Goal: Information Seeking & Learning: Check status

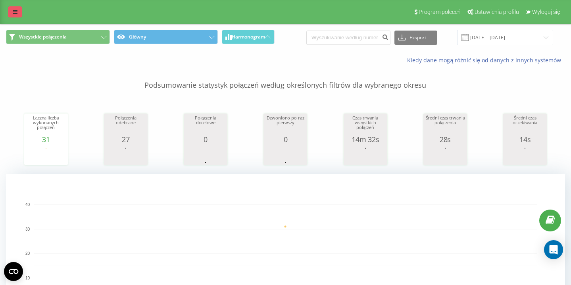
click at [13, 9] on icon at bounding box center [15, 12] width 5 height 6
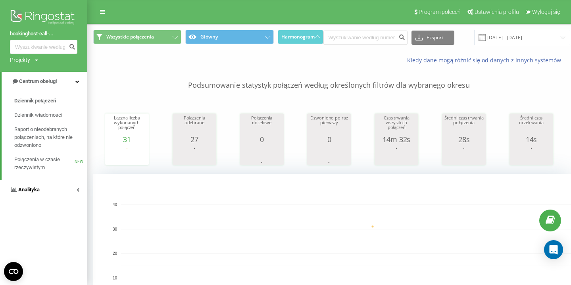
click at [34, 190] on span "Analityka" at bounding box center [28, 189] width 21 height 6
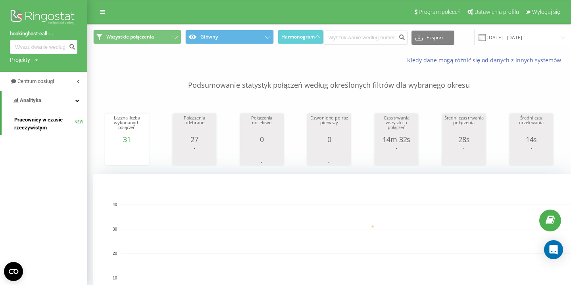
click at [43, 126] on span "Pracownicy w czasie rzeczywistym" at bounding box center [44, 124] width 60 height 16
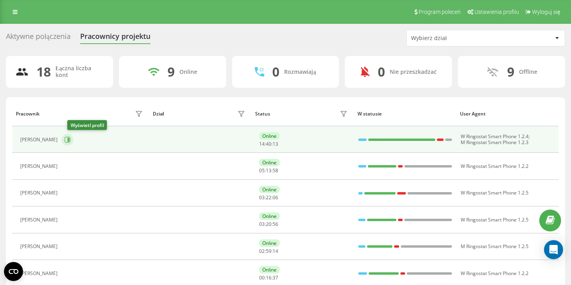
click at [71, 139] on icon at bounding box center [67, 139] width 6 height 6
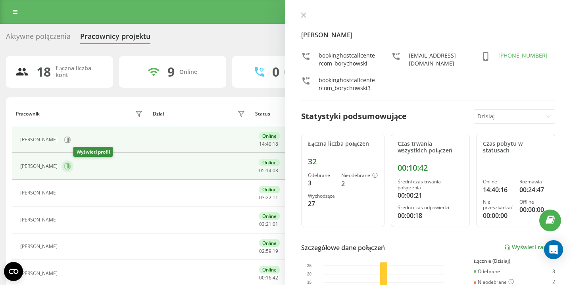
click at [71, 166] on icon at bounding box center [67, 166] width 6 height 6
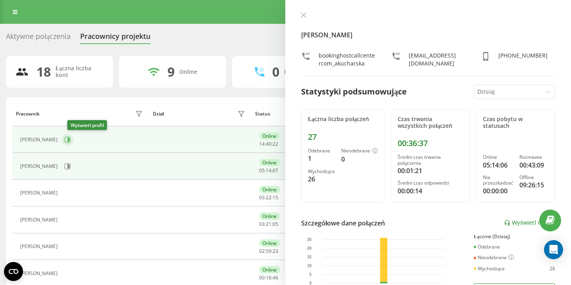
click at [69, 139] on icon at bounding box center [68, 140] width 2 height 4
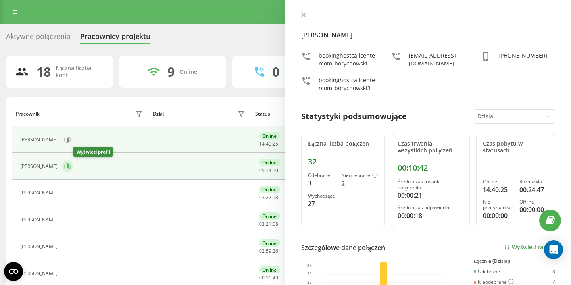
click at [71, 166] on icon at bounding box center [67, 166] width 6 height 6
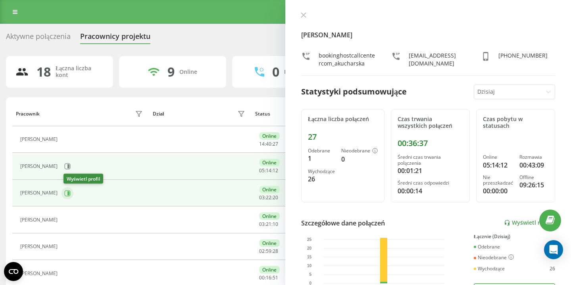
click at [69, 192] on icon at bounding box center [68, 193] width 2 height 4
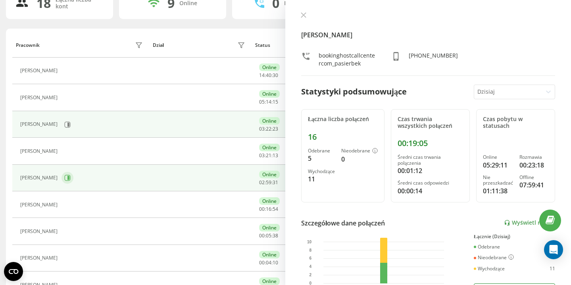
scroll to position [104, 0]
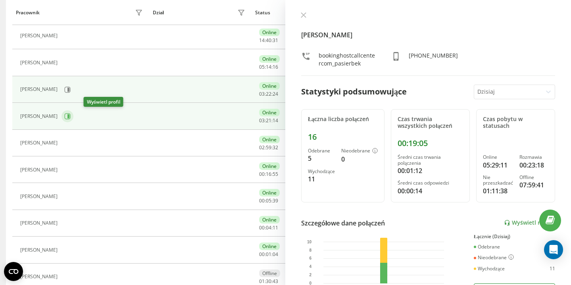
click at [69, 117] on icon at bounding box center [68, 116] width 2 height 4
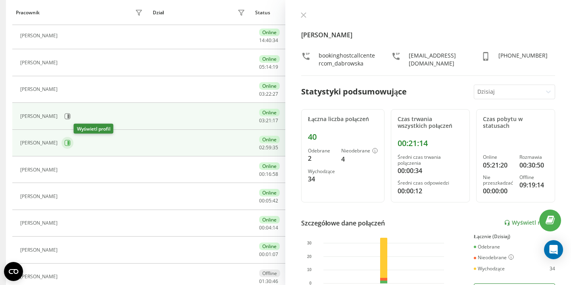
click at [69, 142] on icon at bounding box center [68, 143] width 2 height 4
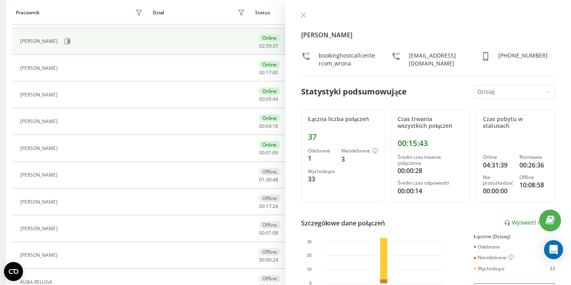
scroll to position [213, 0]
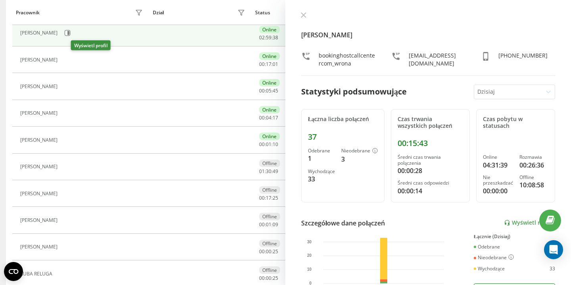
click at [68, 61] on icon at bounding box center [67, 60] width 2 height 4
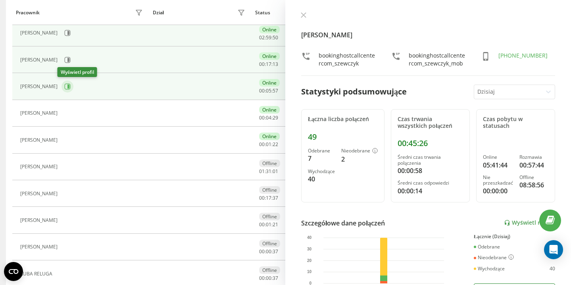
click at [64, 88] on icon at bounding box center [67, 86] width 6 height 6
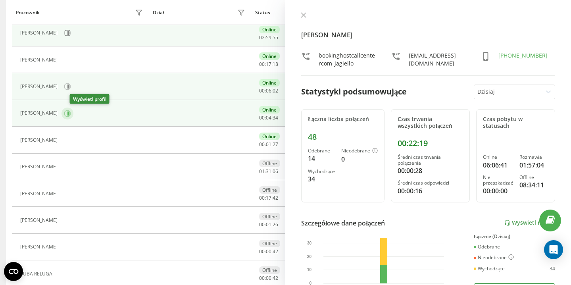
click at [71, 113] on icon at bounding box center [67, 113] width 6 height 6
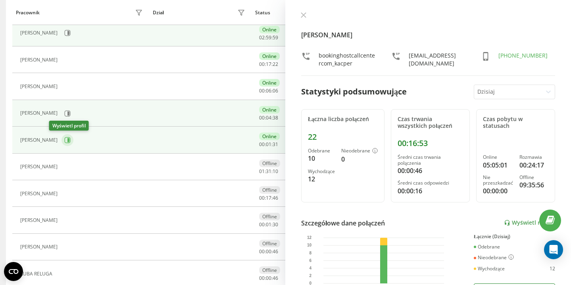
click at [67, 139] on icon at bounding box center [68, 140] width 2 height 4
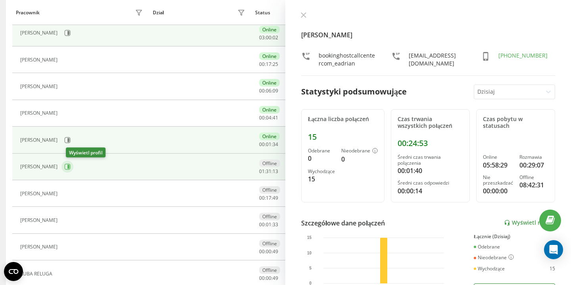
click at [69, 165] on icon at bounding box center [67, 166] width 6 height 6
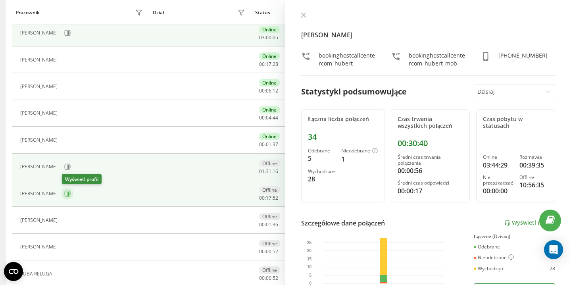
click at [69, 192] on icon at bounding box center [68, 194] width 2 height 4
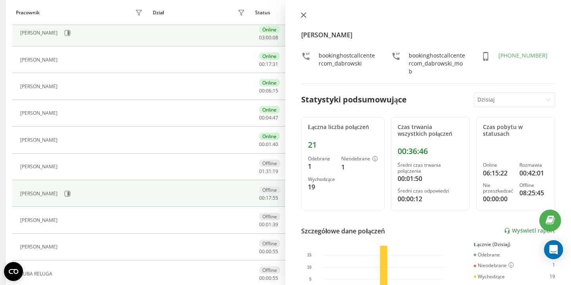
click at [303, 15] on icon at bounding box center [303, 15] width 5 height 5
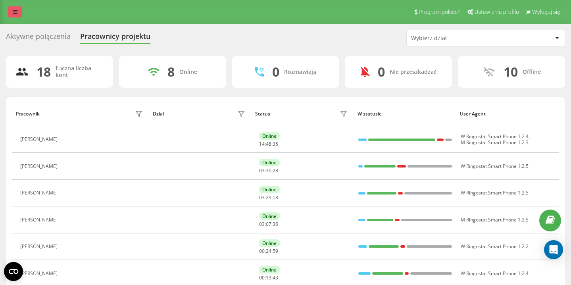
click at [14, 12] on icon at bounding box center [15, 12] width 5 height 6
click at [17, 15] on link at bounding box center [15, 11] width 14 height 11
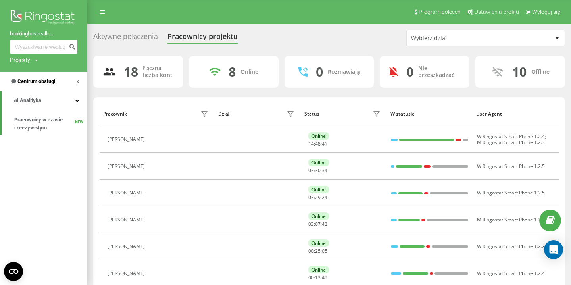
click at [40, 83] on span "Centrum obsługi" at bounding box center [36, 81] width 38 height 6
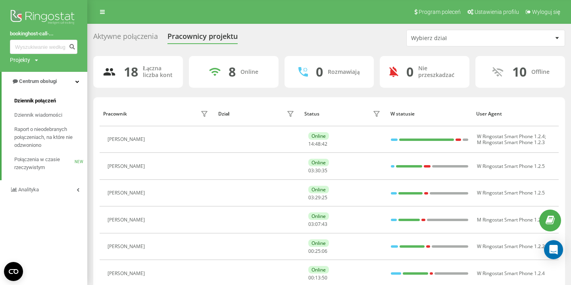
click at [42, 101] on span "Dziennik połączeń" at bounding box center [35, 101] width 42 height 8
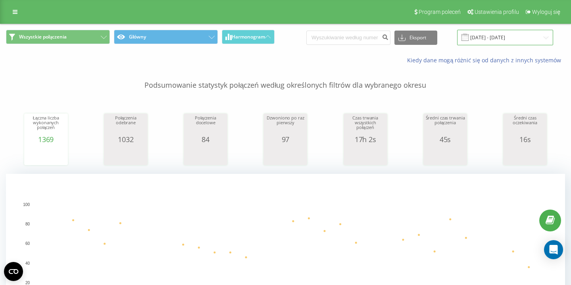
click at [509, 35] on input "[DATE] - [DATE]" at bounding box center [505, 37] width 96 height 15
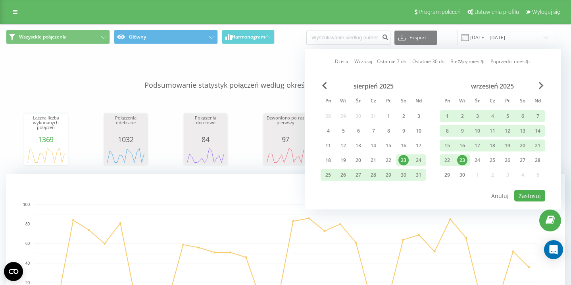
click at [462, 158] on div "23" at bounding box center [462, 160] width 10 height 10
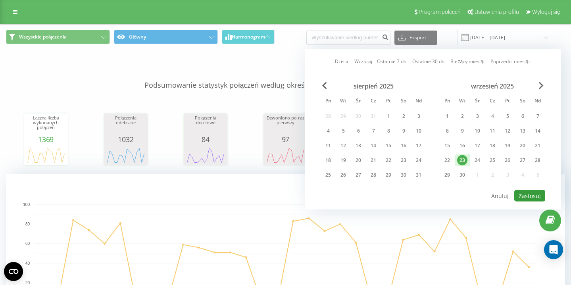
click at [530, 196] on button "Zastosuj" at bounding box center [529, 196] width 31 height 12
type input "[DATE] - [DATE]"
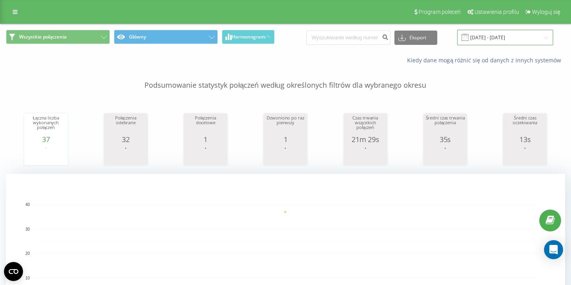
click at [486, 33] on input "[DATE] - [DATE]" at bounding box center [505, 37] width 96 height 15
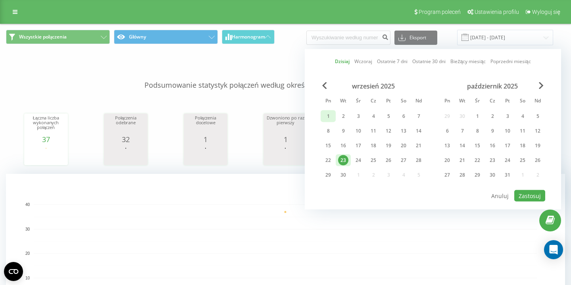
click at [330, 115] on div "1" at bounding box center [328, 116] width 10 height 10
click at [344, 160] on div "23" at bounding box center [343, 160] width 10 height 10
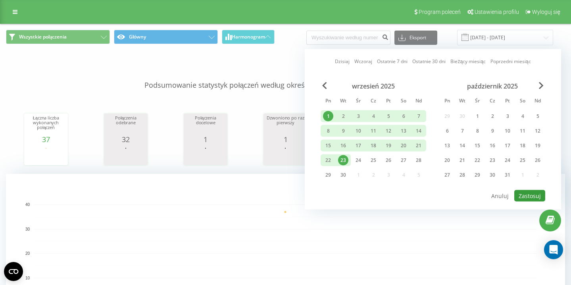
click at [534, 197] on button "Zastosuj" at bounding box center [529, 196] width 31 height 12
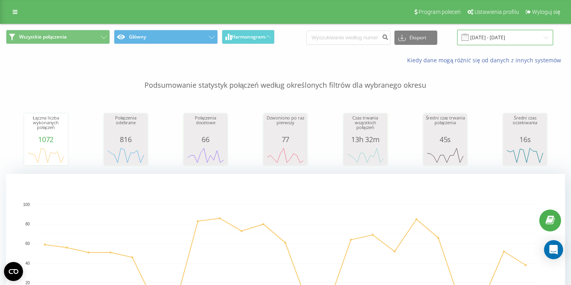
click at [512, 39] on input "01.09.2025 - 23.09.2025" at bounding box center [505, 37] width 96 height 15
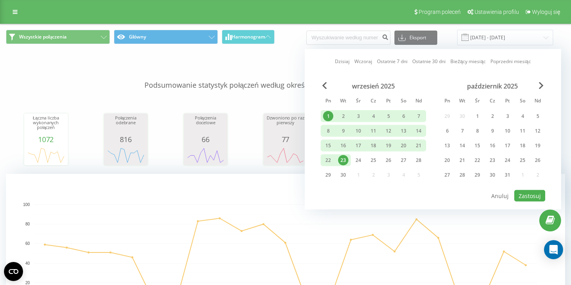
click at [342, 157] on div "23" at bounding box center [343, 160] width 10 height 10
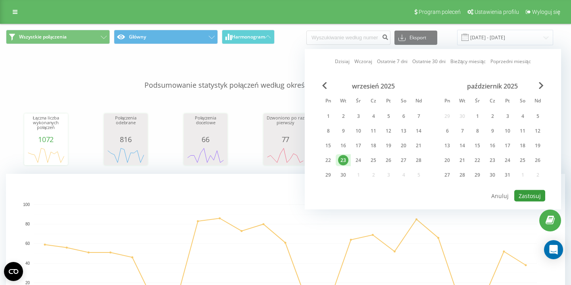
click at [524, 196] on button "Zastosuj" at bounding box center [529, 196] width 31 height 12
type input "23.09.2025 - 23.09.2025"
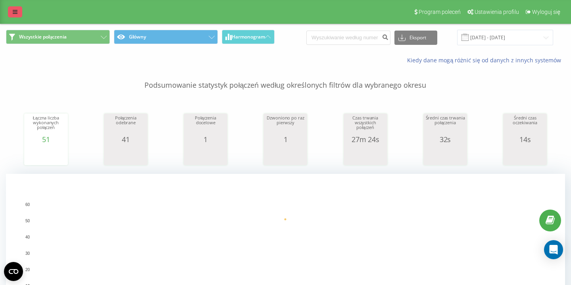
click at [16, 11] on icon at bounding box center [15, 12] width 5 height 6
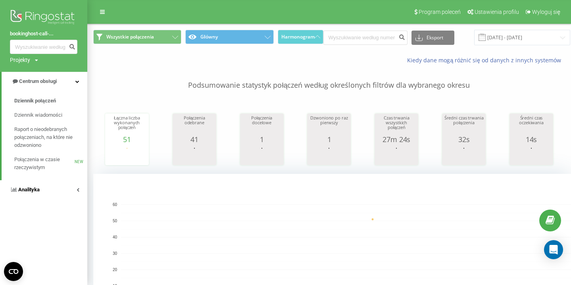
click at [23, 188] on span "Analityka" at bounding box center [28, 189] width 21 height 6
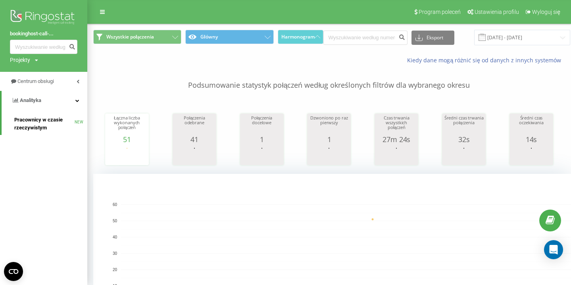
click at [29, 124] on span "Pracownicy w czasie rzeczywistym" at bounding box center [44, 124] width 60 height 16
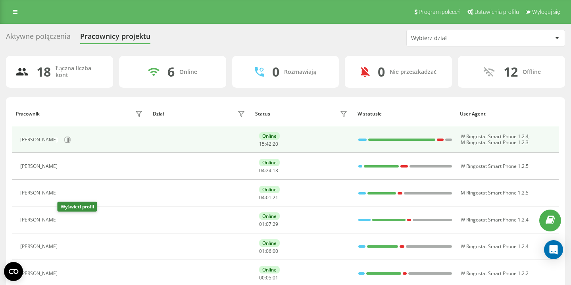
click at [60, 138] on div "[PERSON_NAME]" at bounding box center [39, 140] width 39 height 6
click at [71, 140] on icon at bounding box center [67, 139] width 6 height 6
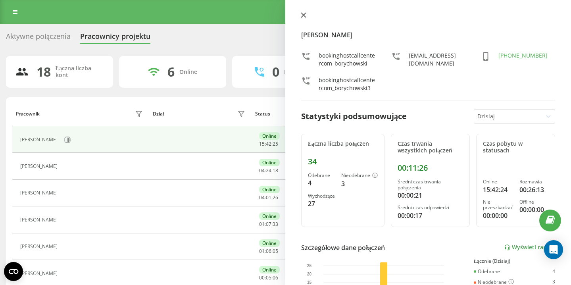
click at [305, 16] on icon at bounding box center [303, 15] width 5 height 5
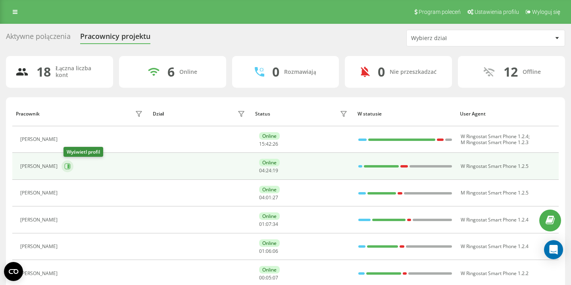
click at [69, 167] on icon at bounding box center [68, 166] width 2 height 4
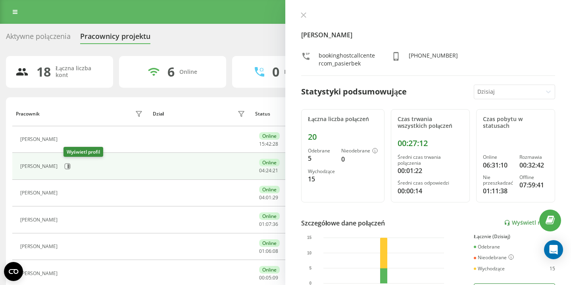
click at [69, 167] on icon at bounding box center [68, 166] width 2 height 4
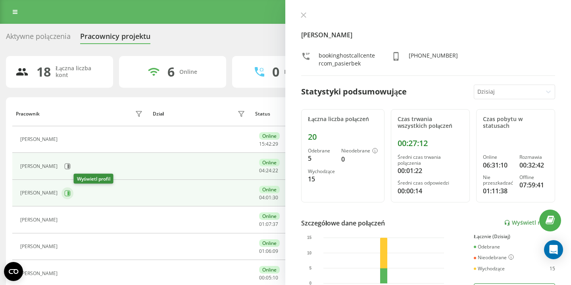
click at [69, 193] on icon at bounding box center [68, 193] width 2 height 4
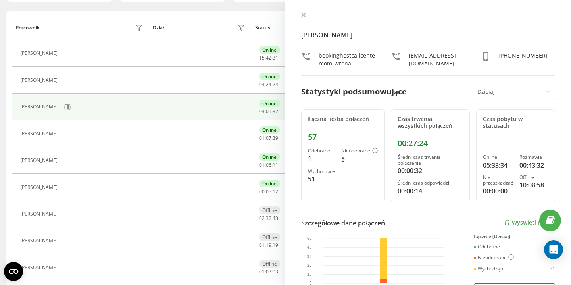
scroll to position [108, 0]
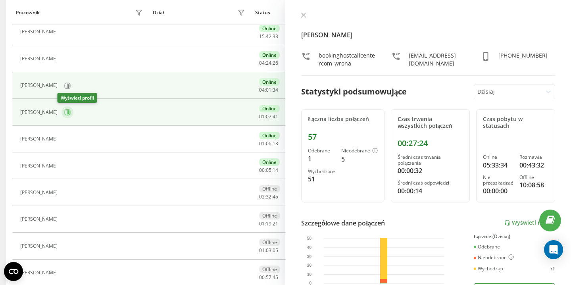
click at [67, 111] on icon at bounding box center [68, 112] width 2 height 4
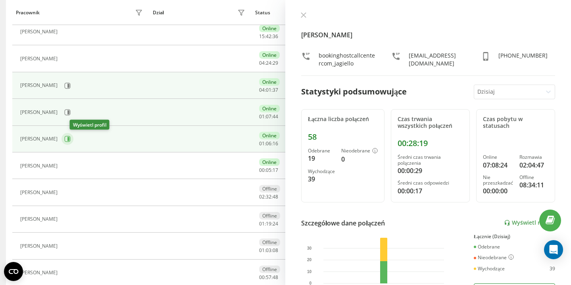
click at [69, 138] on icon at bounding box center [68, 139] width 2 height 4
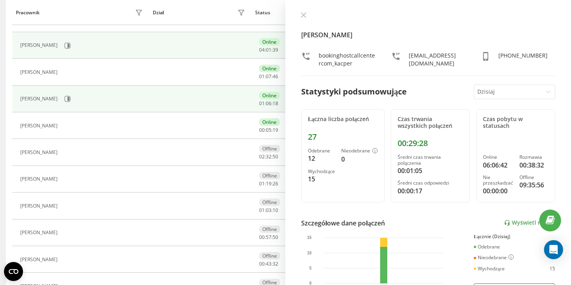
scroll to position [170, 0]
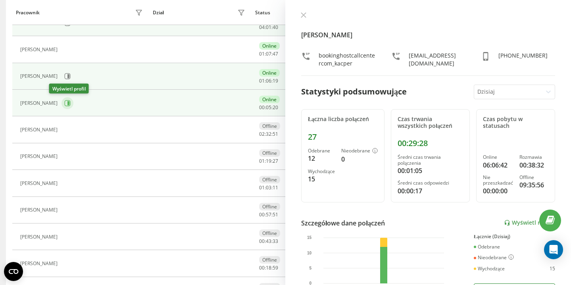
click at [67, 102] on icon at bounding box center [68, 103] width 2 height 4
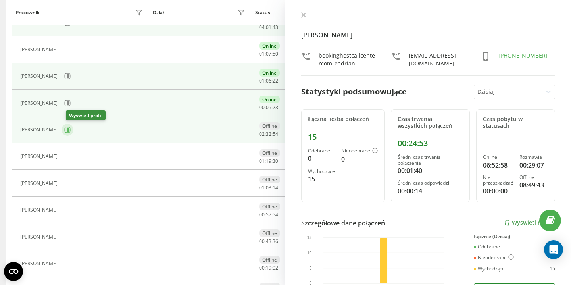
click at [71, 129] on icon at bounding box center [67, 130] width 6 height 6
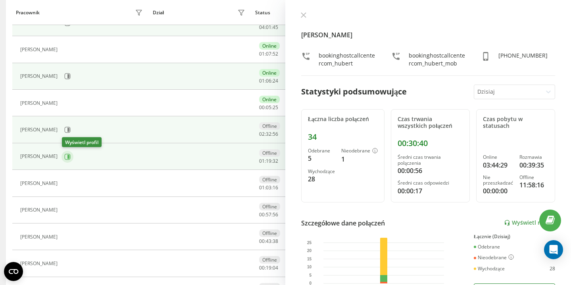
click at [69, 156] on icon at bounding box center [68, 156] width 2 height 4
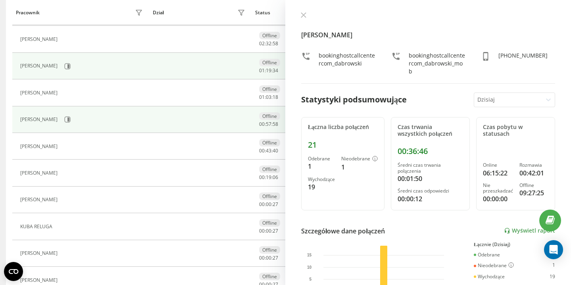
scroll to position [264, 0]
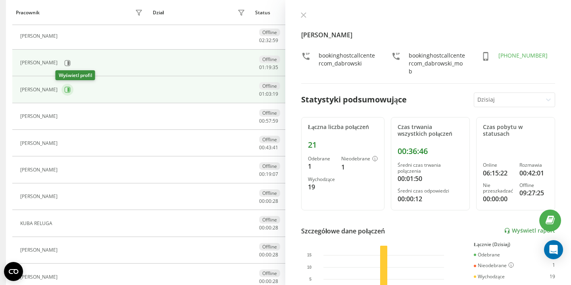
click at [64, 92] on icon at bounding box center [67, 89] width 6 height 6
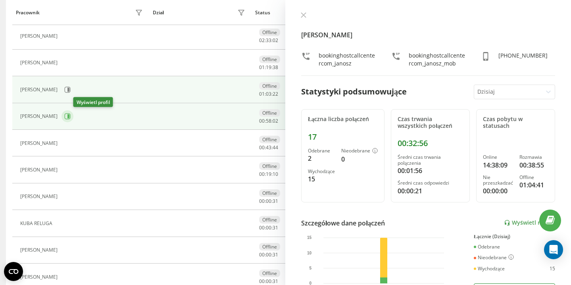
click at [69, 115] on icon at bounding box center [68, 116] width 2 height 4
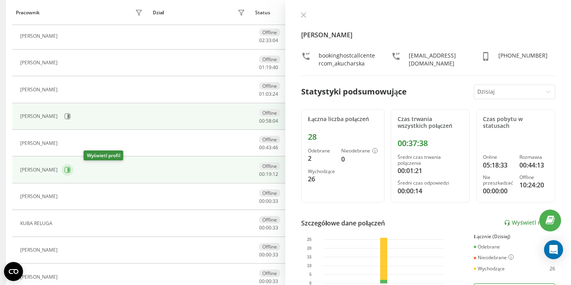
click at [69, 169] on icon at bounding box center [68, 170] width 2 height 4
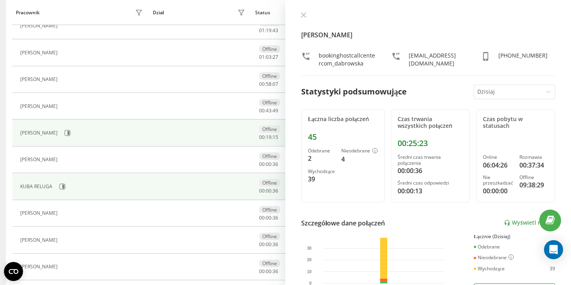
scroll to position [352, 0]
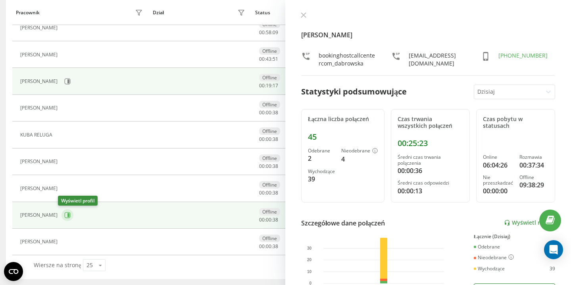
click at [67, 214] on icon at bounding box center [68, 215] width 2 height 4
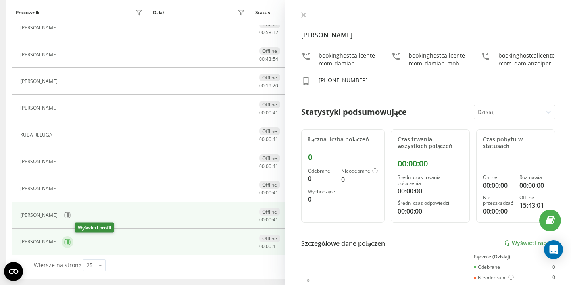
click at [71, 242] on icon at bounding box center [67, 242] width 6 height 6
